Goal: Task Accomplishment & Management: Manage account settings

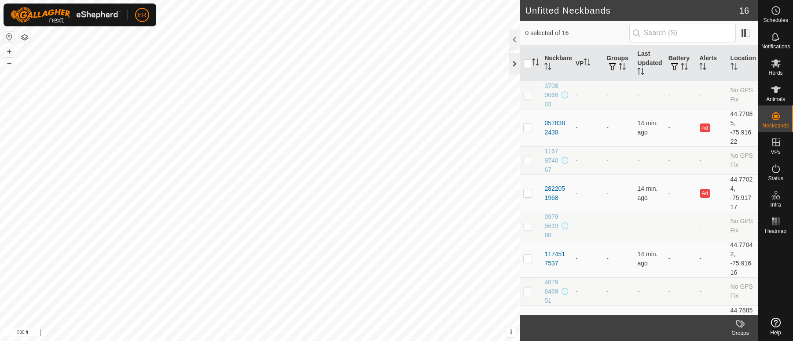
click at [515, 62] on div at bounding box center [514, 63] width 11 height 21
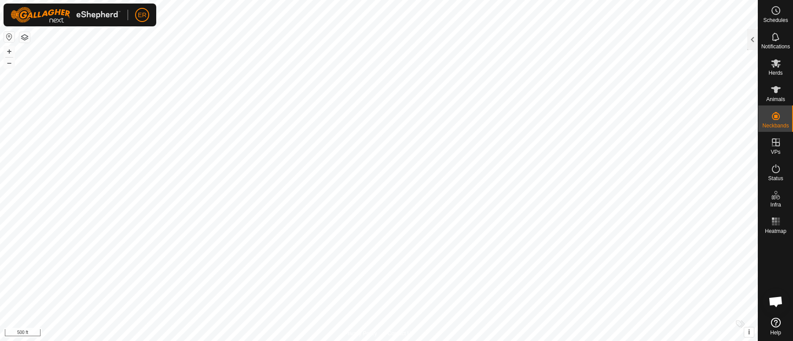
scroll to position [6593, 0]
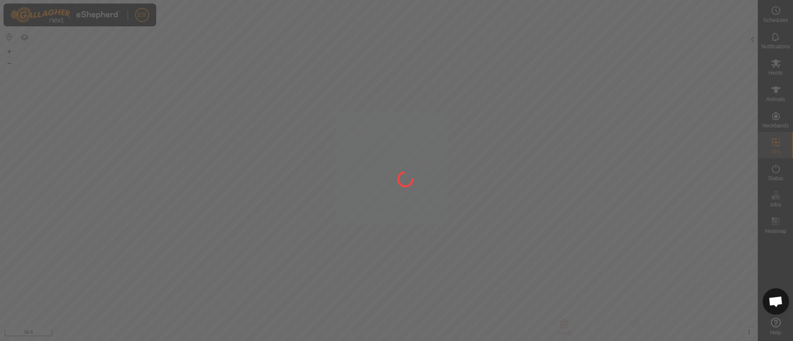
click at [56, 207] on div at bounding box center [396, 170] width 793 height 341
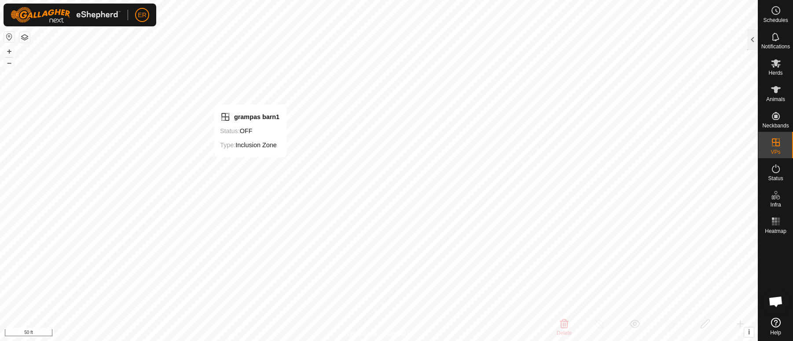
checkbox input "false"
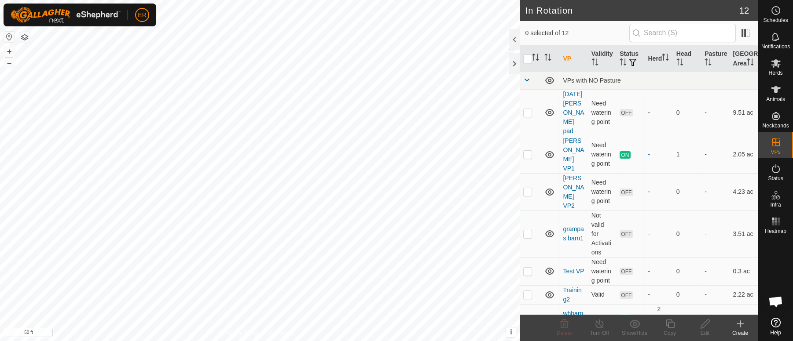
scroll to position [6593, 0]
click at [8, 64] on button "–" at bounding box center [9, 63] width 11 height 11
checkbox input "true"
click at [707, 321] on icon at bounding box center [705, 324] width 11 height 11
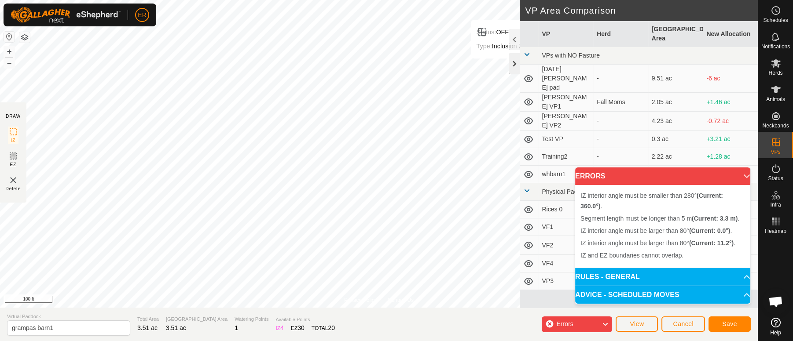
click at [514, 63] on div at bounding box center [514, 63] width 11 height 21
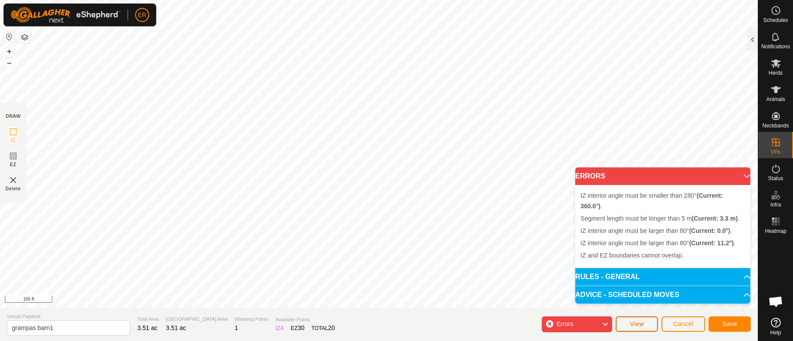
click at [641, 326] on span "View" at bounding box center [637, 324] width 14 height 7
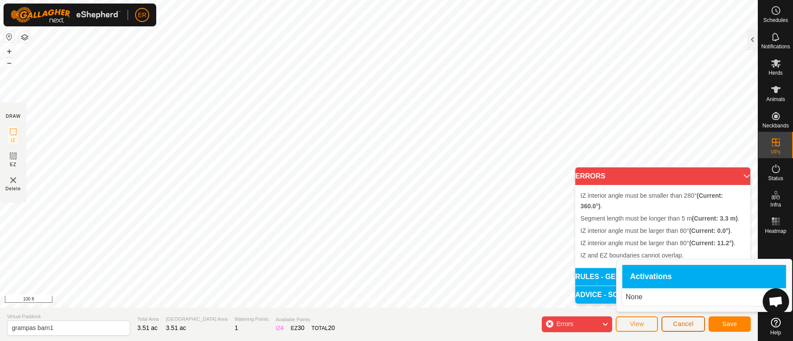
click at [674, 321] on span "Cancel" at bounding box center [683, 324] width 21 height 7
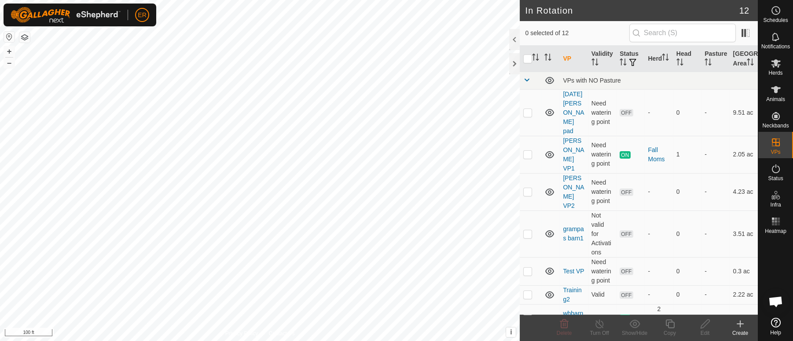
checkbox input "true"
click at [700, 322] on icon at bounding box center [705, 324] width 11 height 11
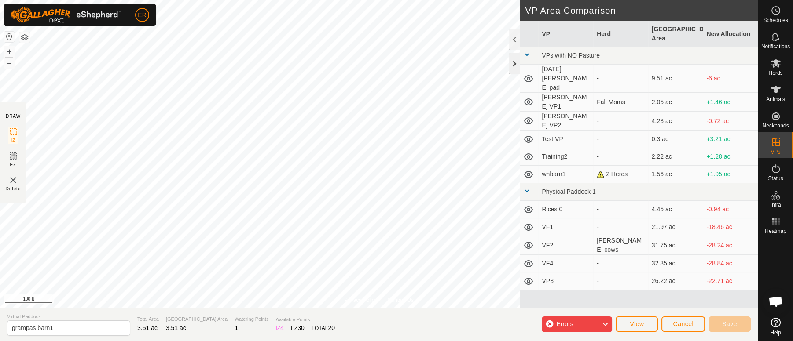
click at [513, 61] on div at bounding box center [514, 63] width 11 height 21
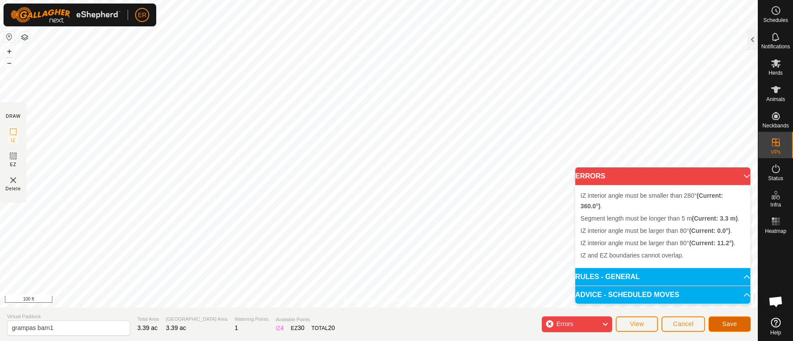
click at [731, 319] on button "Save" at bounding box center [729, 324] width 42 height 15
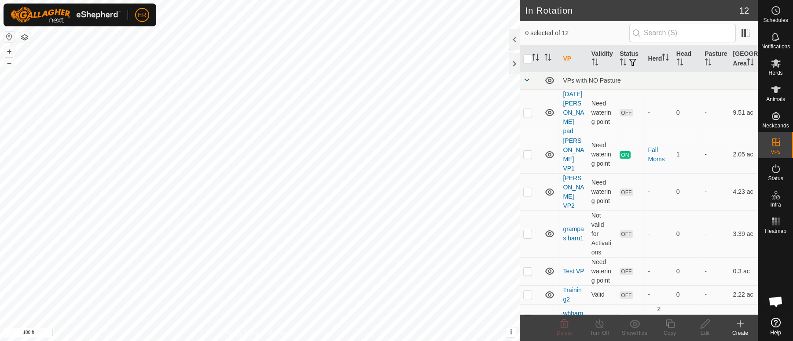
checkbox input "true"
click at [705, 322] on icon at bounding box center [704, 324] width 9 height 9
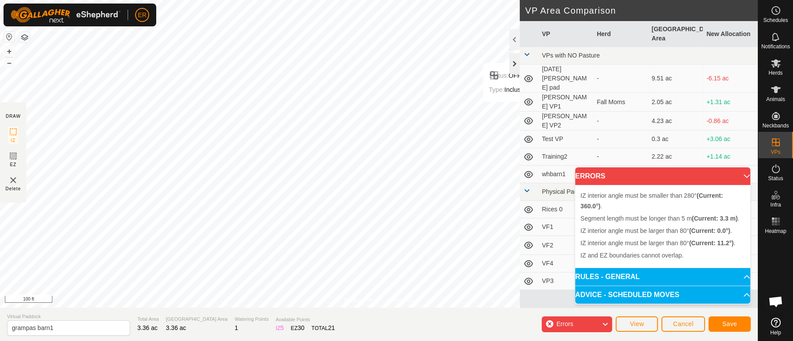
click at [515, 61] on div at bounding box center [514, 63] width 11 height 21
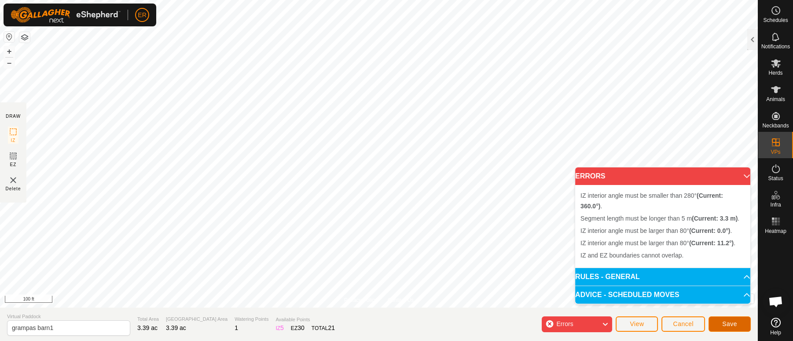
click at [732, 322] on span "Save" at bounding box center [729, 324] width 15 height 7
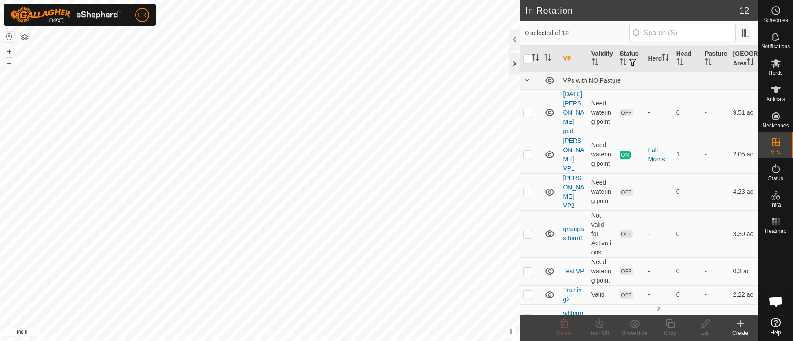
click at [515, 61] on div at bounding box center [514, 63] width 11 height 21
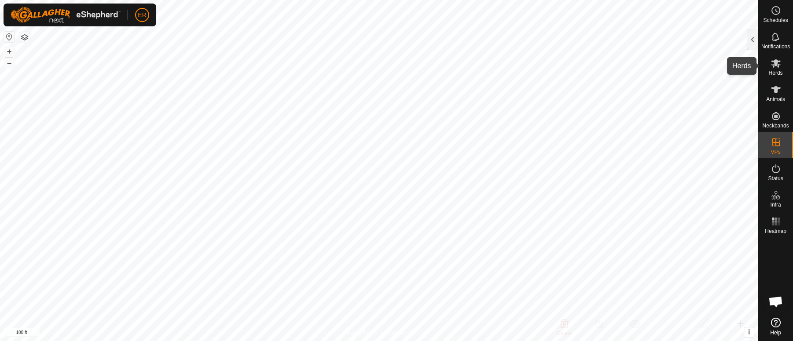
click at [772, 63] on icon at bounding box center [775, 63] width 11 height 11
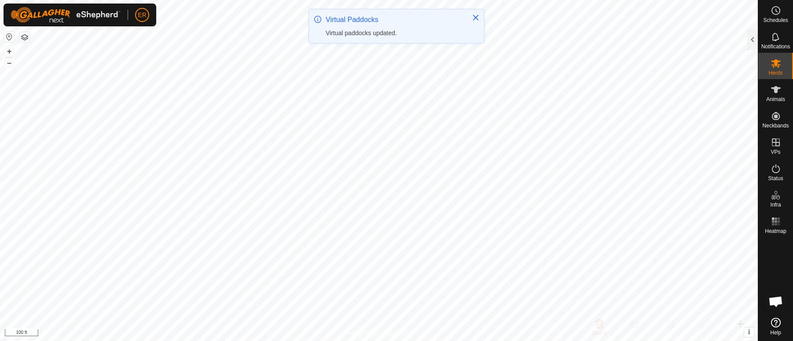
click at [773, 67] on icon at bounding box center [776, 63] width 10 height 8
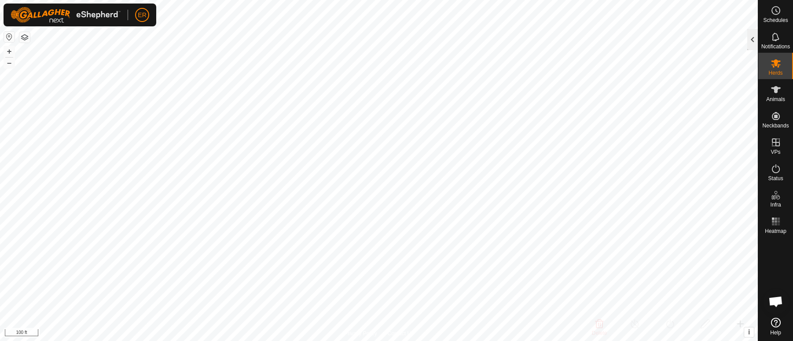
click at [751, 40] on div at bounding box center [752, 39] width 11 height 21
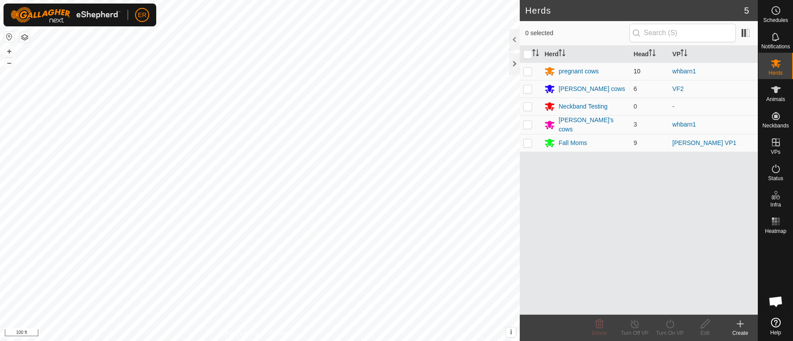
click at [530, 70] on p-checkbox at bounding box center [527, 71] width 9 height 7
checkbox input "true"
click at [575, 73] on div "pregnant cows" at bounding box center [578, 71] width 40 height 9
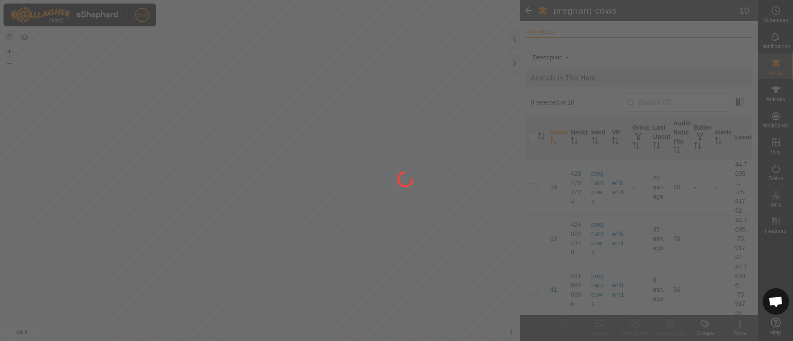
click at [575, 73] on div at bounding box center [396, 170] width 793 height 341
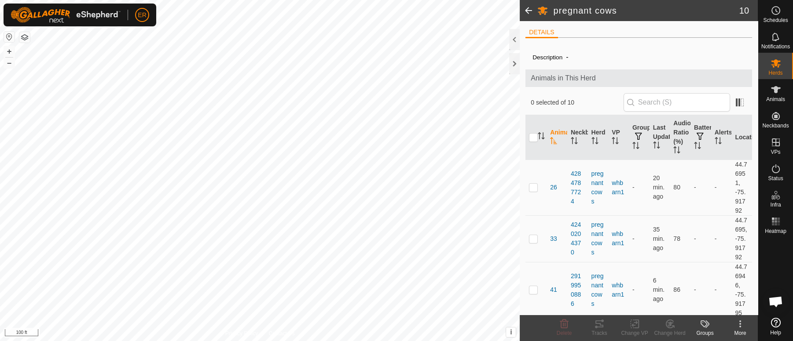
click at [739, 325] on icon at bounding box center [740, 324] width 11 height 11
click at [514, 64] on div at bounding box center [514, 63] width 11 height 21
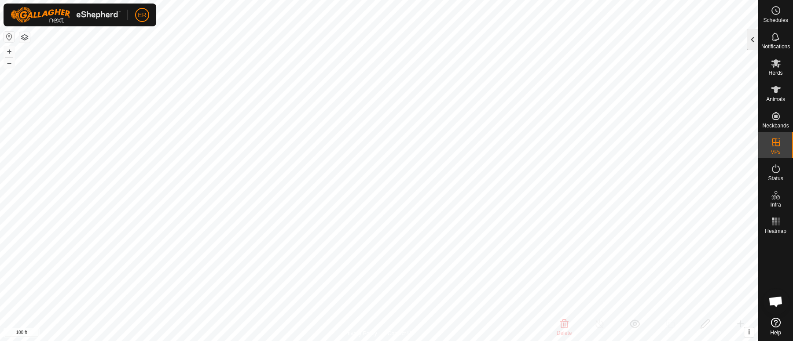
click at [752, 40] on div at bounding box center [752, 39] width 11 height 21
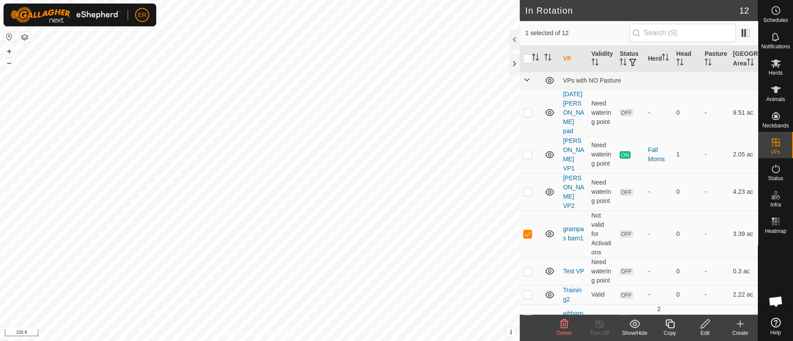
click at [705, 320] on icon at bounding box center [705, 324] width 11 height 11
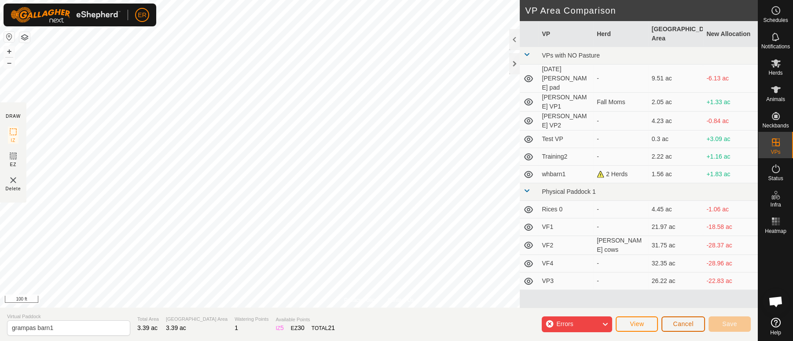
click at [689, 322] on span "Cancel" at bounding box center [683, 324] width 21 height 7
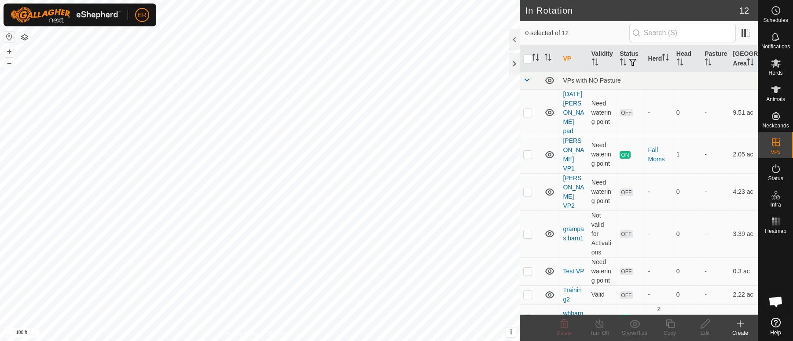
checkbox input "true"
click at [779, 63] on icon at bounding box center [775, 63] width 11 height 11
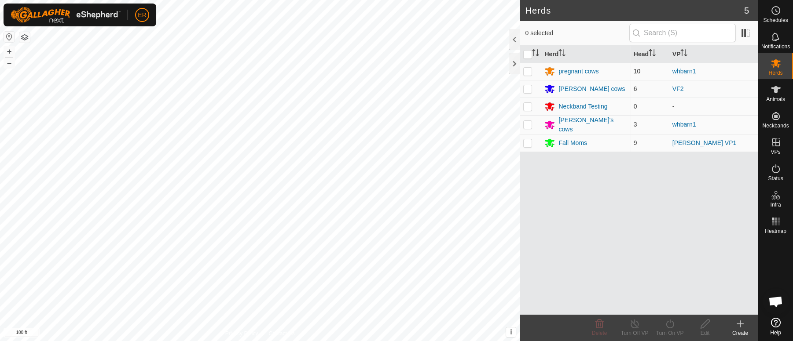
click at [672, 70] on link "whbarn1" at bounding box center [684, 71] width 24 height 7
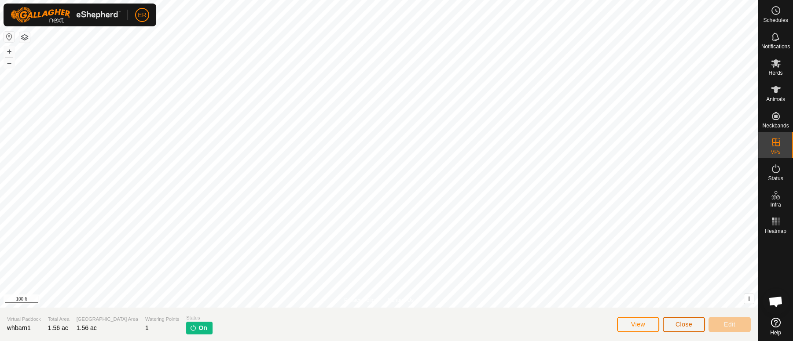
click at [691, 324] on span "Close" at bounding box center [683, 324] width 17 height 7
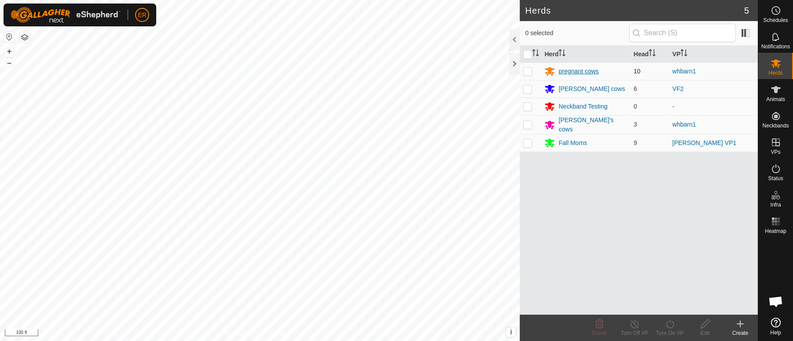
click at [585, 71] on div "pregnant cows" at bounding box center [578, 71] width 40 height 9
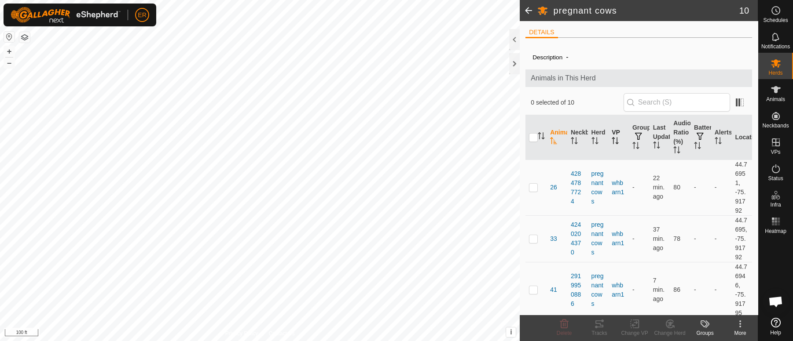
click at [612, 139] on icon "Activate to sort" at bounding box center [615, 140] width 7 height 7
click at [777, 63] on icon at bounding box center [775, 63] width 11 height 11
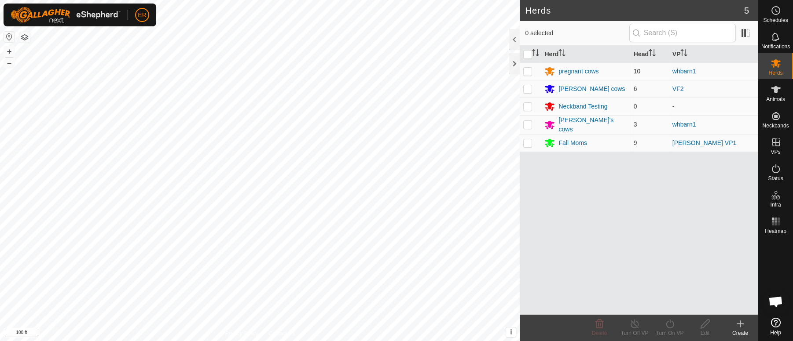
click at [528, 67] on td at bounding box center [530, 71] width 21 height 18
checkbox input "true"
click at [671, 325] on icon at bounding box center [669, 324] width 11 height 11
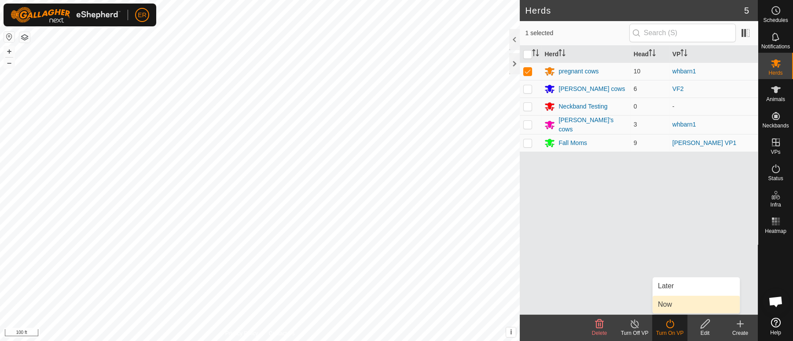
click at [660, 306] on link "Now" at bounding box center [695, 305] width 87 height 18
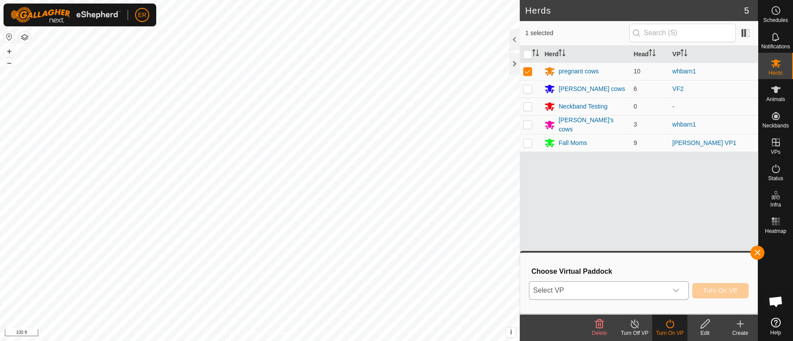
click at [674, 289] on icon "dropdown trigger" at bounding box center [675, 290] width 7 height 7
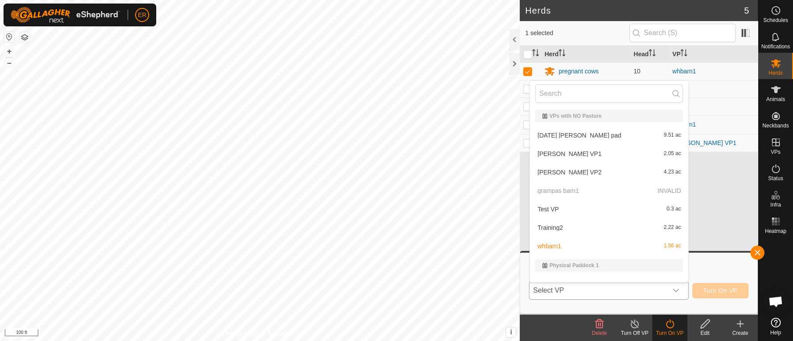
click at [559, 192] on p-selectitem "grampas barn1 INVALID" at bounding box center [609, 191] width 158 height 18
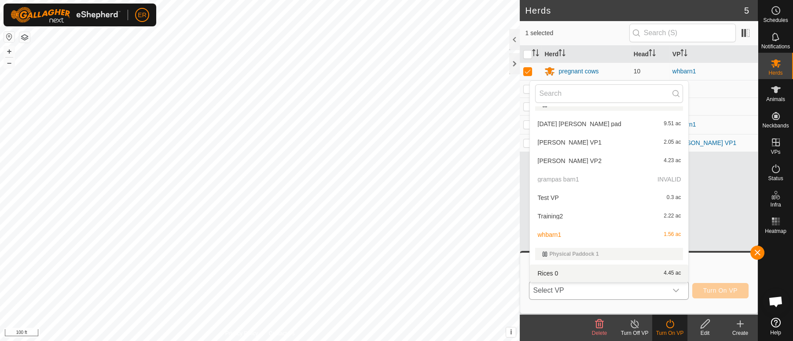
click at [677, 291] on icon "dropdown trigger" at bounding box center [675, 290] width 7 height 7
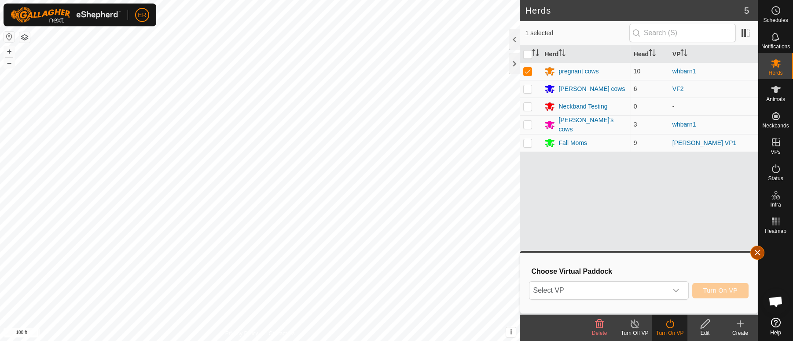
click at [762, 253] on button "button" at bounding box center [757, 253] width 14 height 14
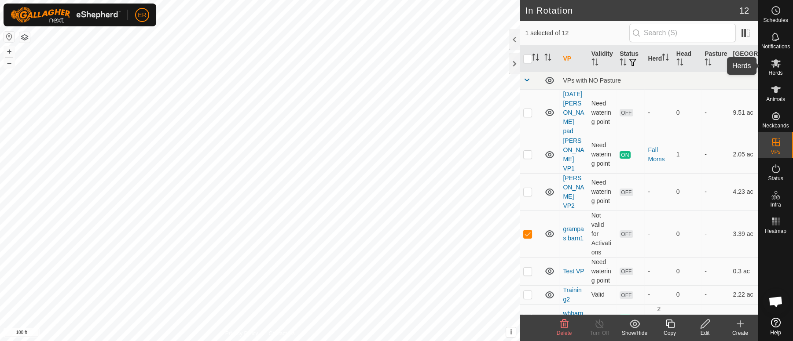
click at [777, 62] on icon at bounding box center [776, 63] width 10 height 8
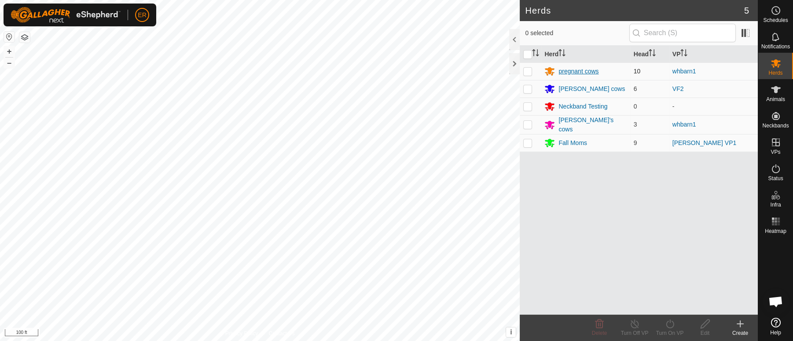
click at [579, 71] on div "pregnant cows" at bounding box center [578, 71] width 40 height 9
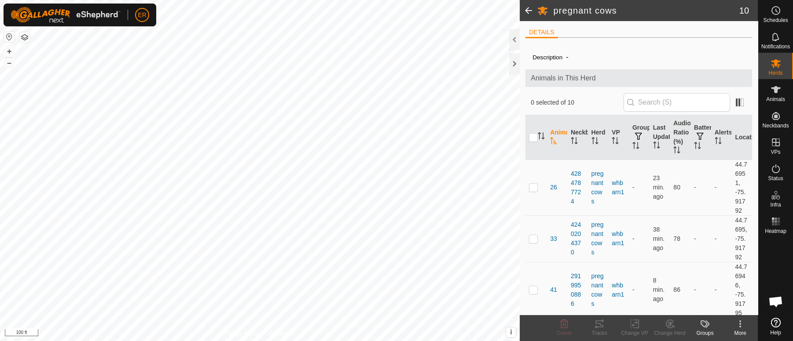
click at [579, 71] on div "Animals in This Herd" at bounding box center [638, 79] width 227 height 18
click at [772, 56] on es-mob-svg-icon at bounding box center [776, 63] width 16 height 14
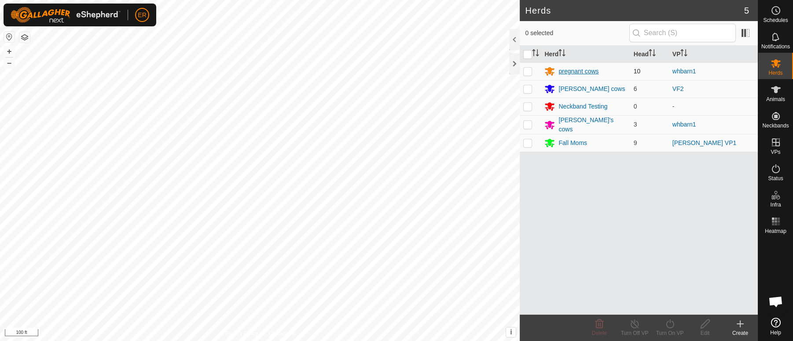
click at [565, 72] on div "pregnant cows" at bounding box center [578, 71] width 40 height 9
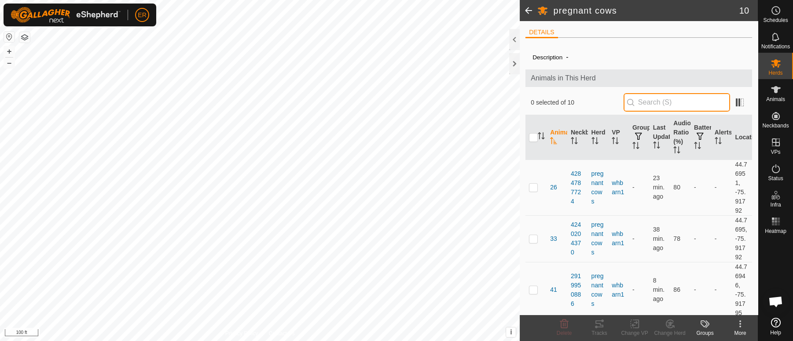
click at [686, 103] on input "text" at bounding box center [676, 102] width 106 height 18
click at [773, 59] on icon at bounding box center [775, 63] width 11 height 11
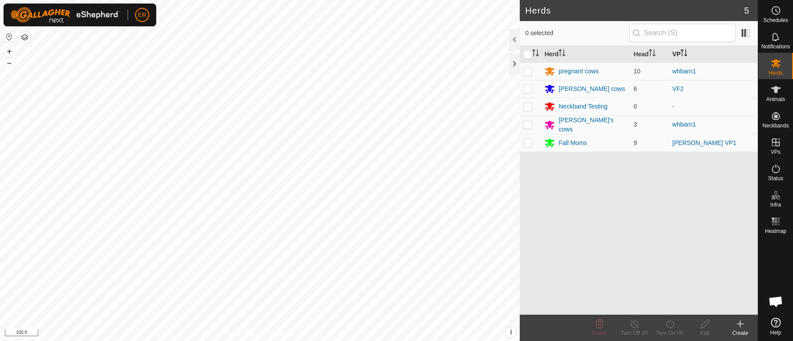
click at [676, 55] on th "VP" at bounding box center [713, 54] width 89 height 17
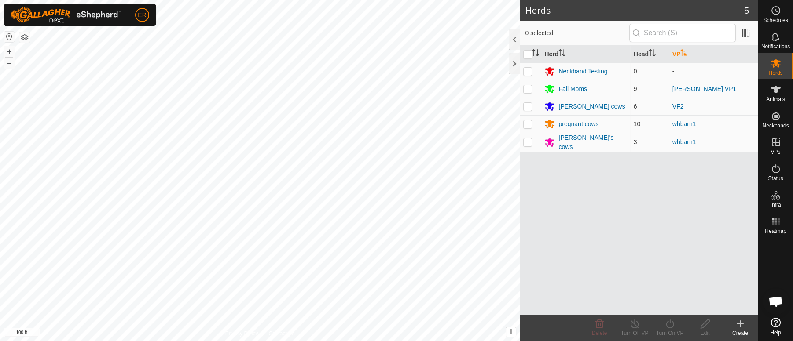
click at [676, 55] on th "VP" at bounding box center [713, 54] width 89 height 17
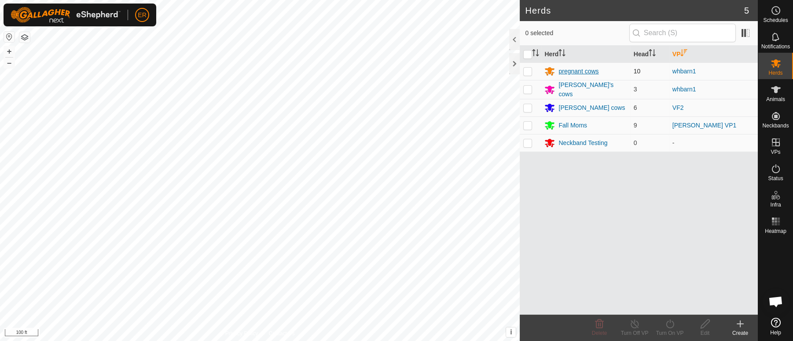
click at [572, 72] on div "pregnant cows" at bounding box center [578, 71] width 40 height 9
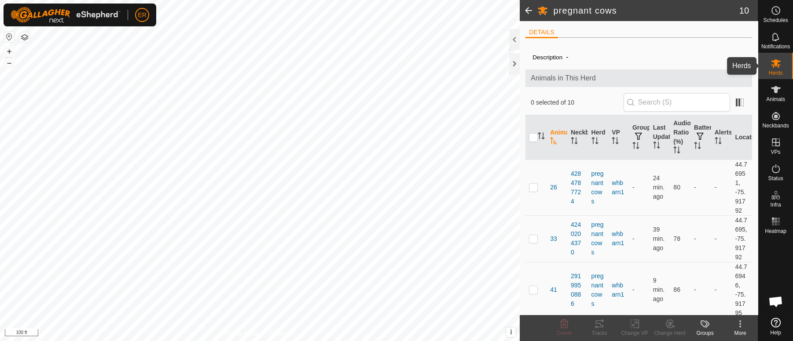
click at [775, 64] on icon at bounding box center [776, 63] width 10 height 8
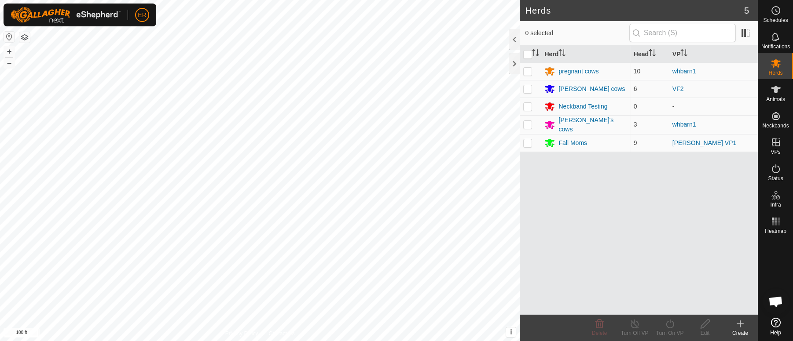
click at [677, 74] on link "whbarn1" at bounding box center [684, 71] width 24 height 7
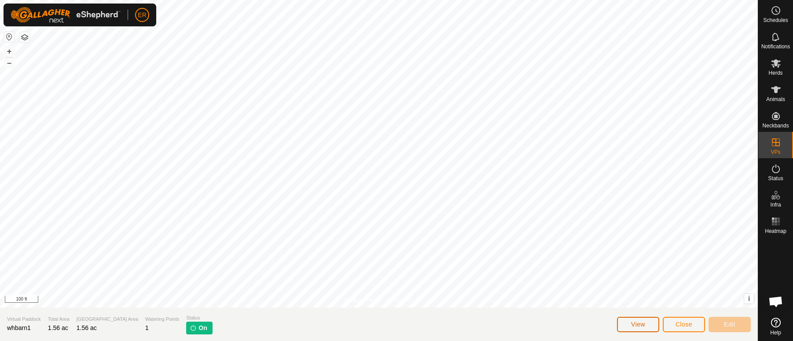
click at [639, 326] on span "View" at bounding box center [638, 324] width 14 height 7
click at [777, 68] on icon at bounding box center [775, 63] width 11 height 11
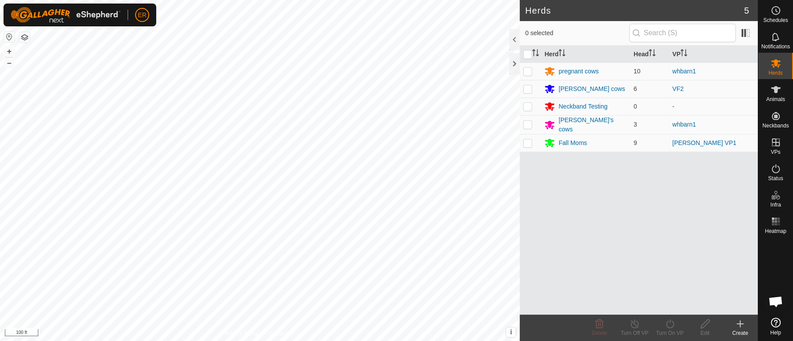
click at [691, 69] on link "whbarn1" at bounding box center [684, 71] width 24 height 7
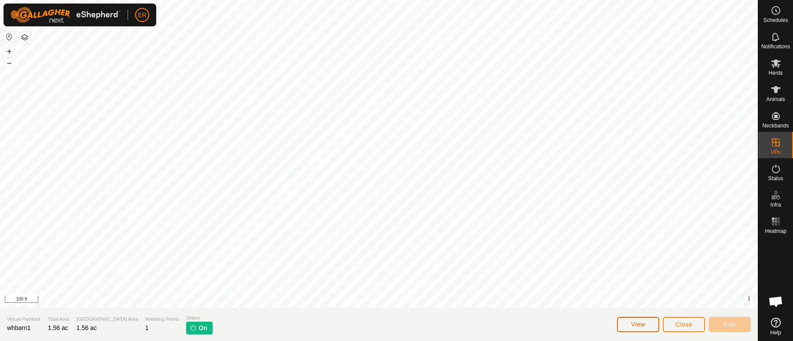
click at [646, 327] on button "View" at bounding box center [638, 324] width 42 height 15
click at [688, 321] on span "Close" at bounding box center [683, 324] width 17 height 7
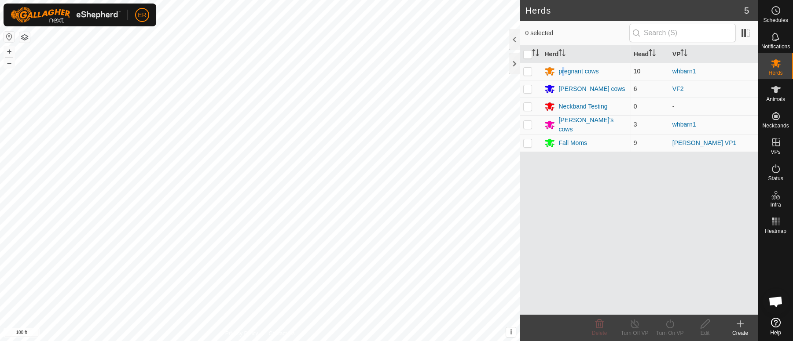
click at [563, 73] on div "pregnant cows" at bounding box center [578, 71] width 40 height 9
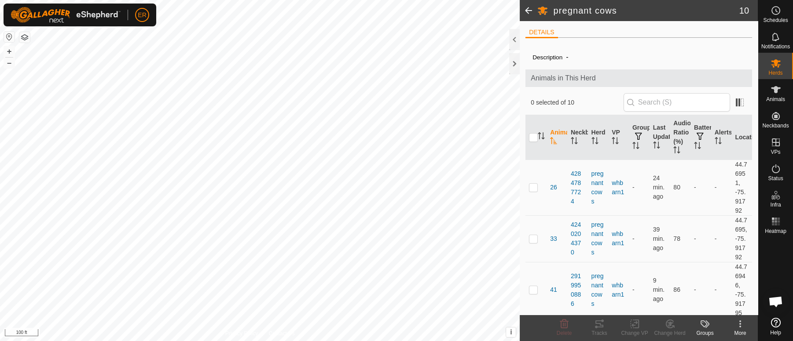
click at [706, 326] on icon at bounding box center [705, 324] width 11 height 11
click at [717, 303] on link "Manage Groups" at bounding box center [731, 305] width 87 height 18
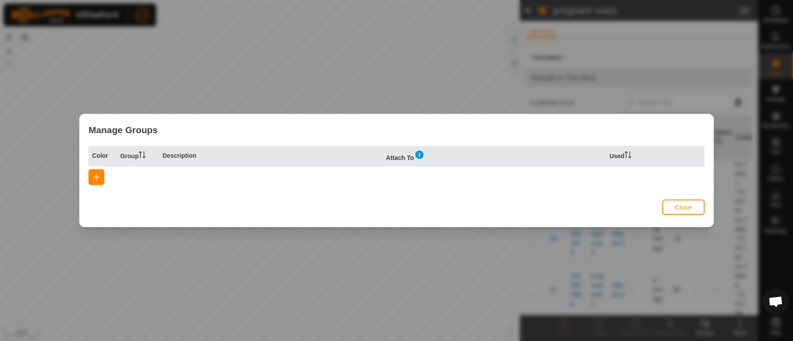
click at [681, 211] on span "Close" at bounding box center [683, 207] width 17 height 7
